Goal: Check status: Check status

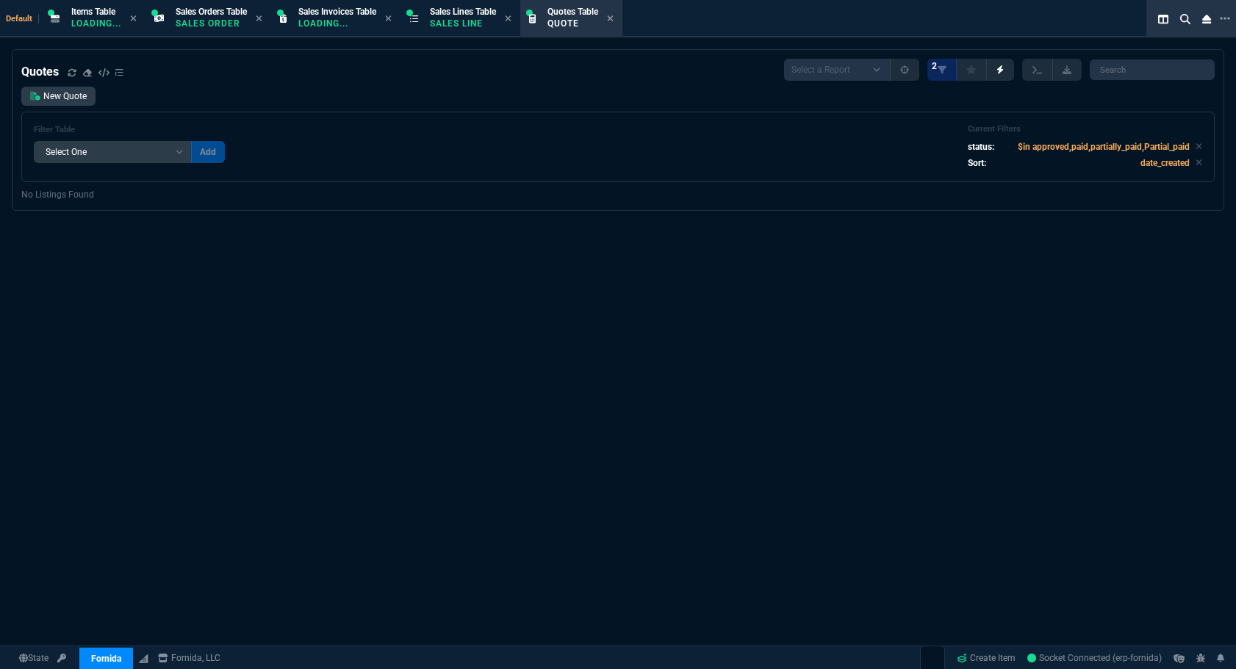
select select "12: [PERSON_NAME]"
select select
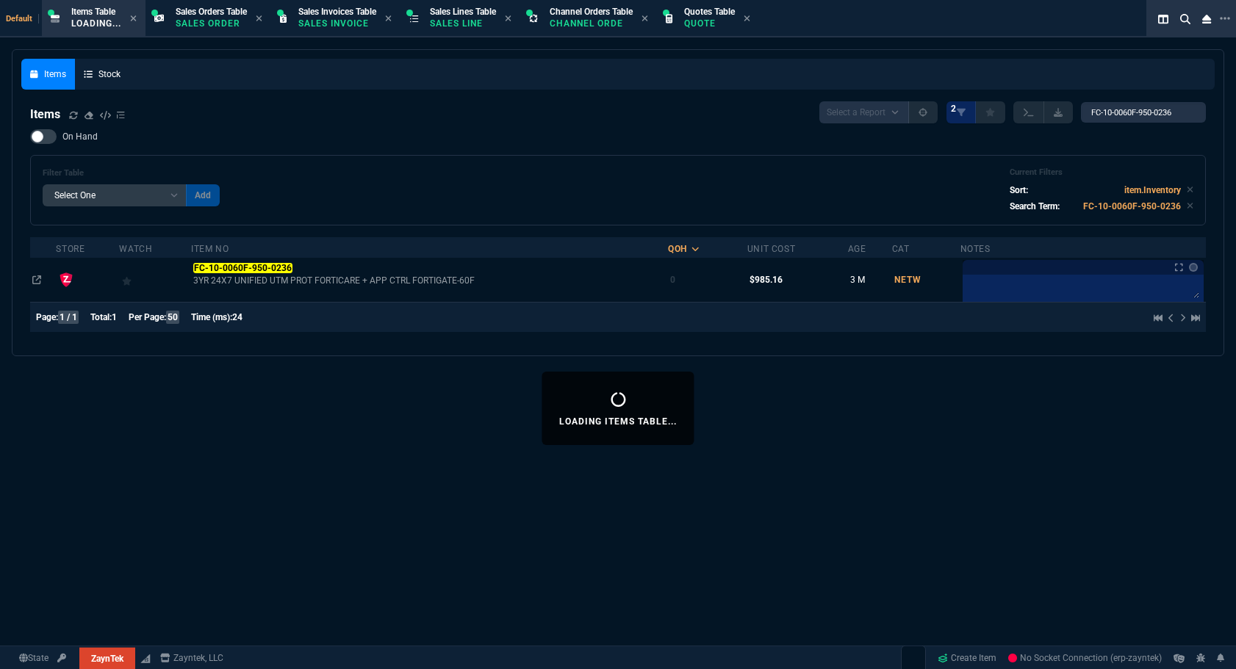
select select "12: [PERSON_NAME]"
select select
click at [455, 21] on p "Sales Line" at bounding box center [463, 24] width 66 height 12
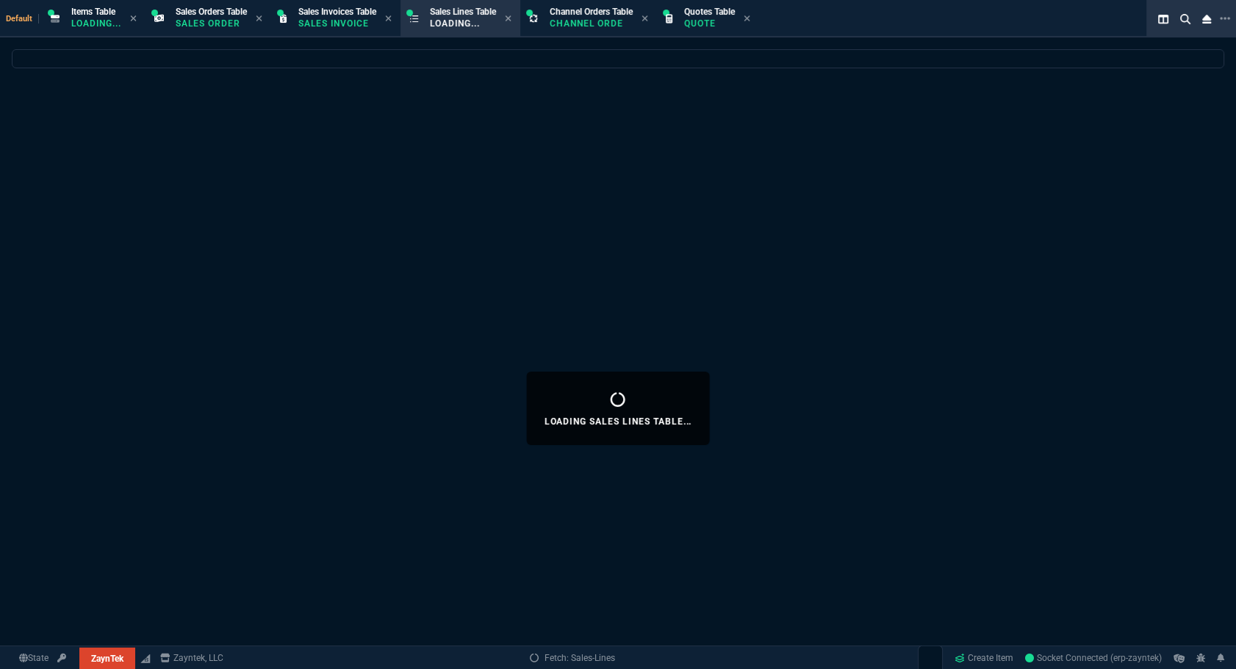
select select
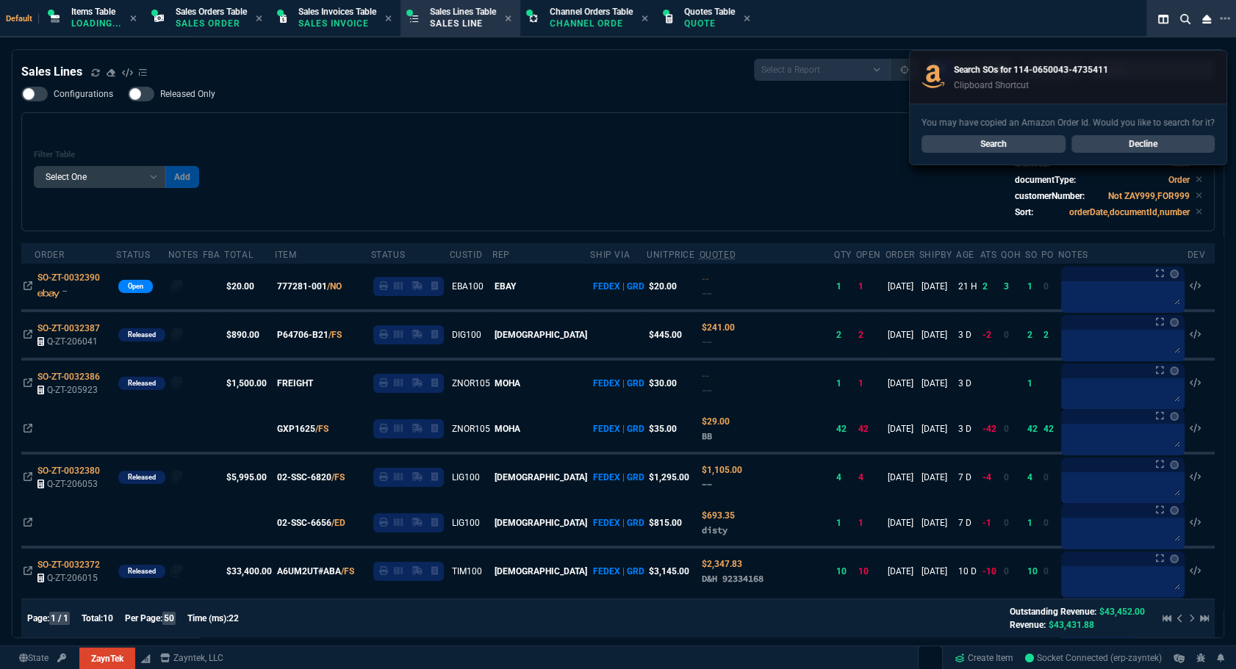
click at [1021, 139] on link "Search" at bounding box center [994, 144] width 144 height 18
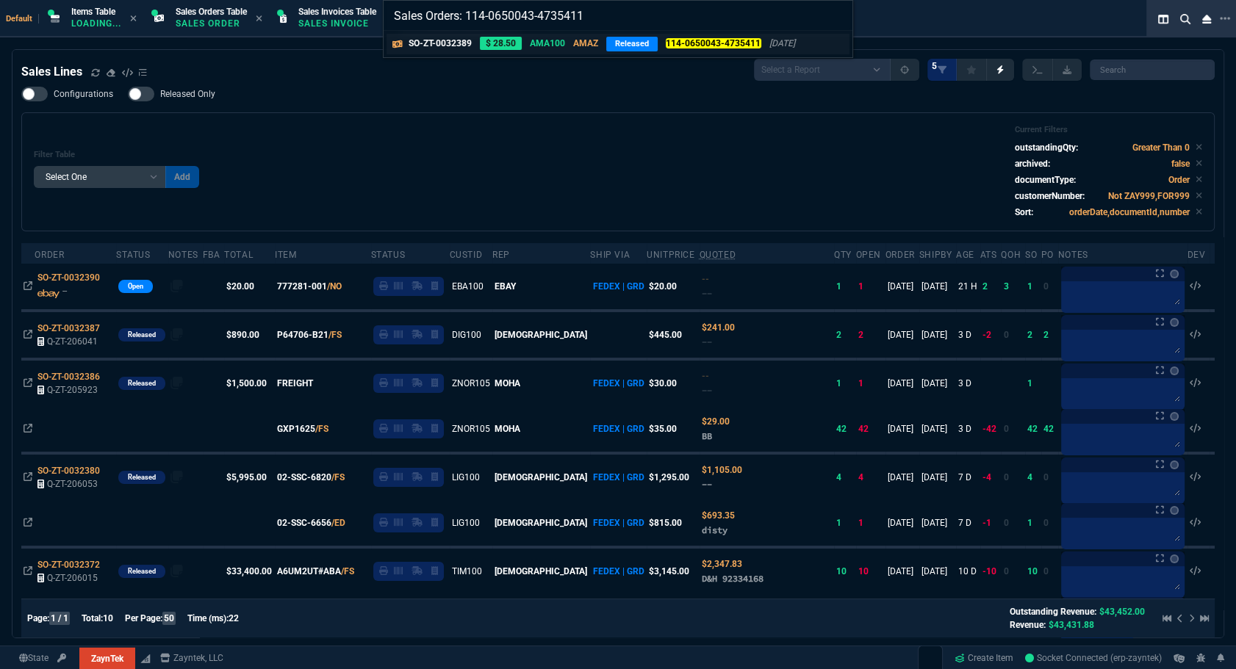
click at [445, 43] on p "SO-ZT-0032389" at bounding box center [440, 43] width 63 height 13
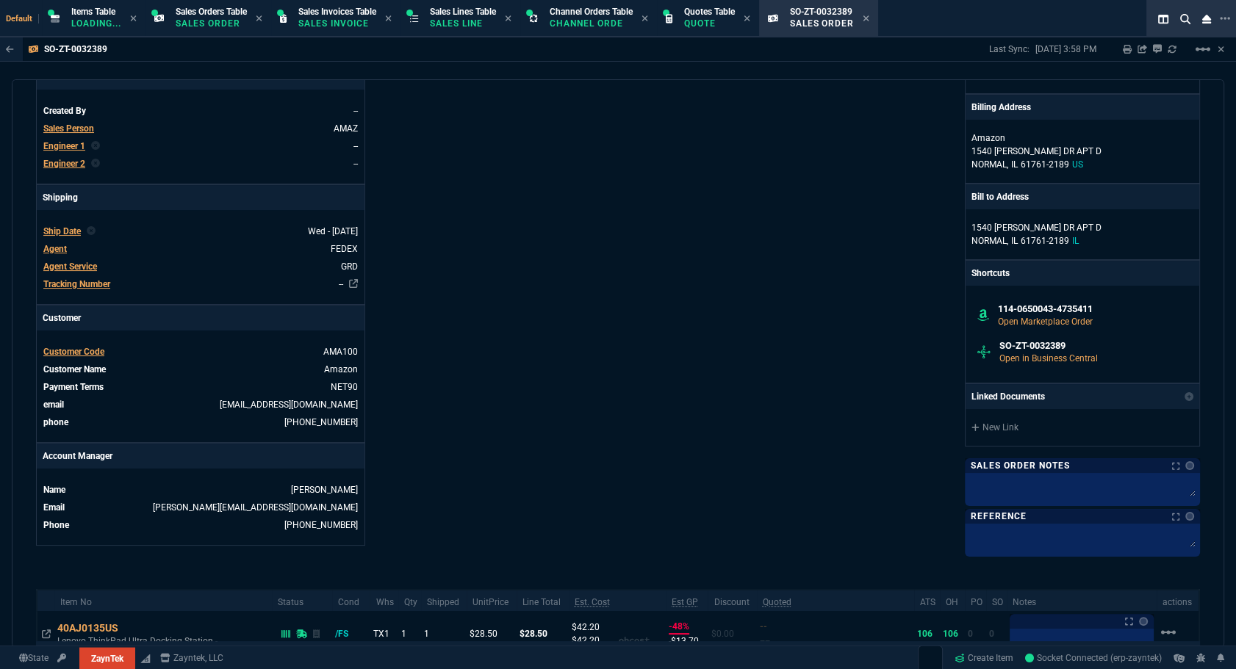
scroll to position [485, 0]
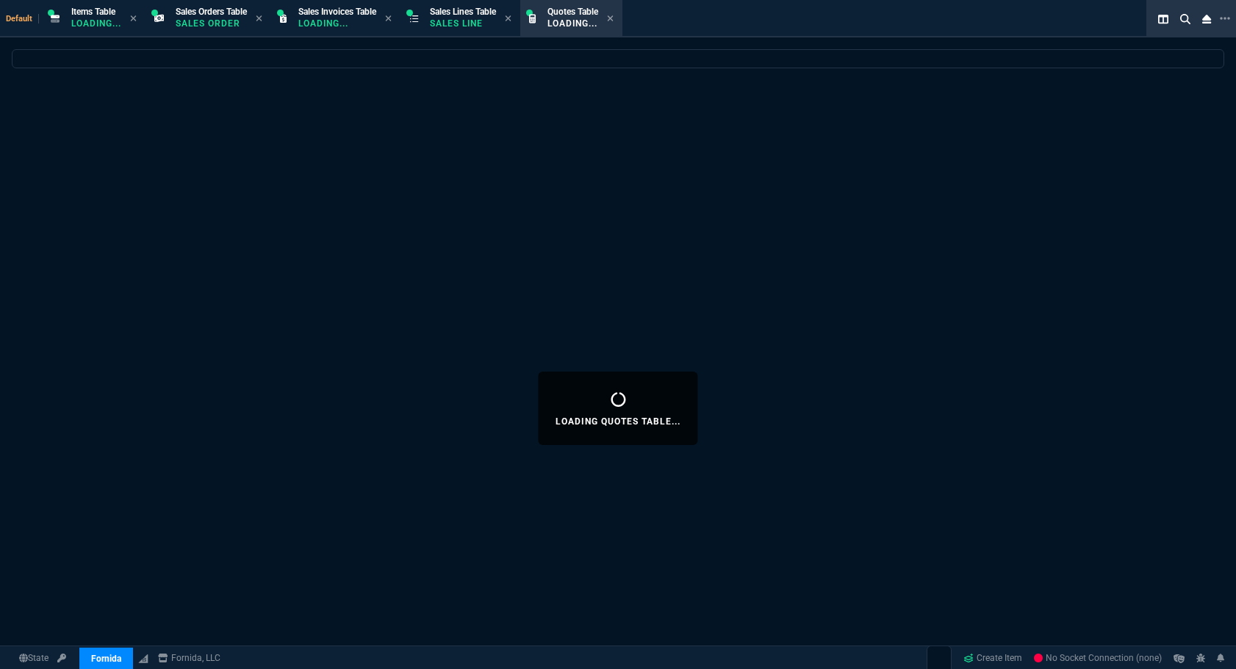
select select "12: [PERSON_NAME]"
select select
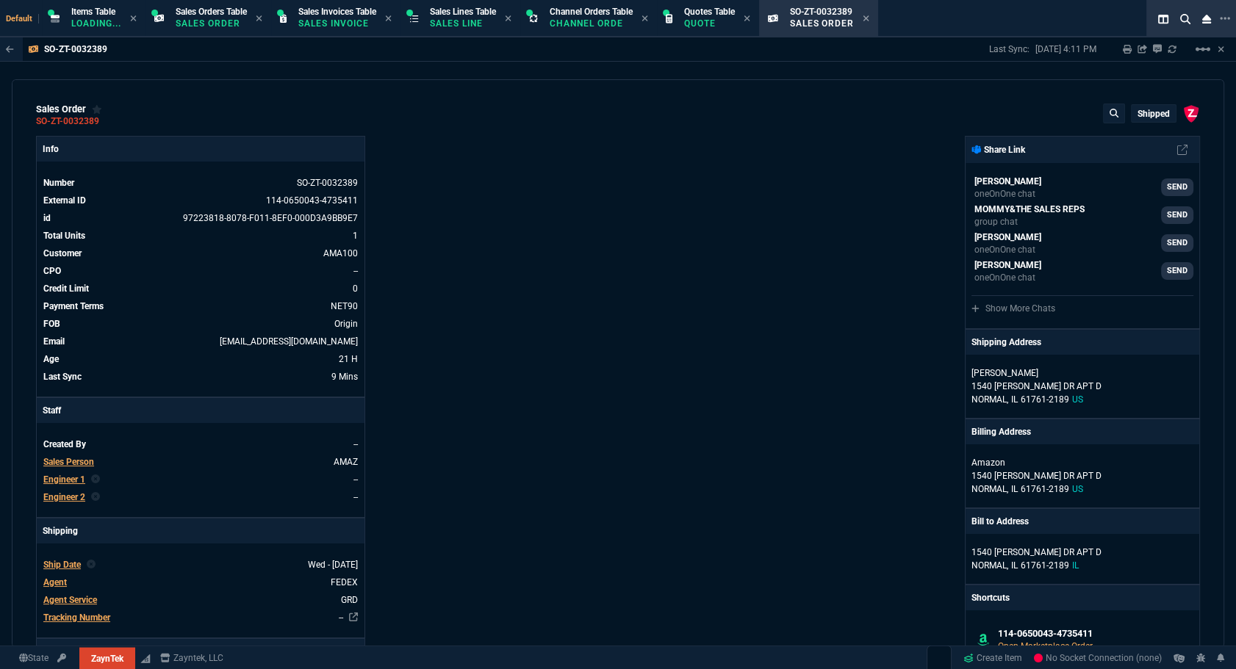
select select "12: [PERSON_NAME]"
